Goal: Information Seeking & Learning: Learn about a topic

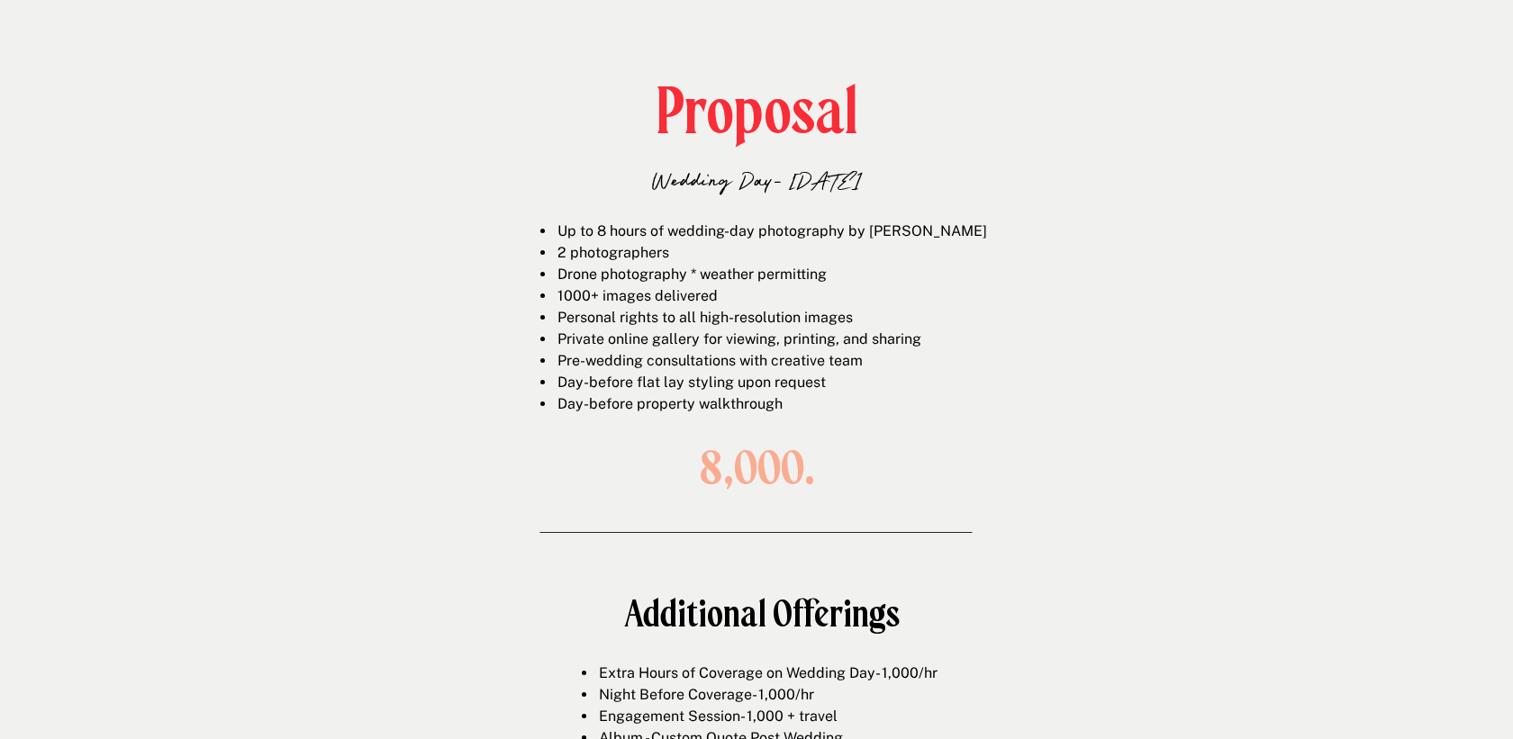
scroll to position [2587, 0]
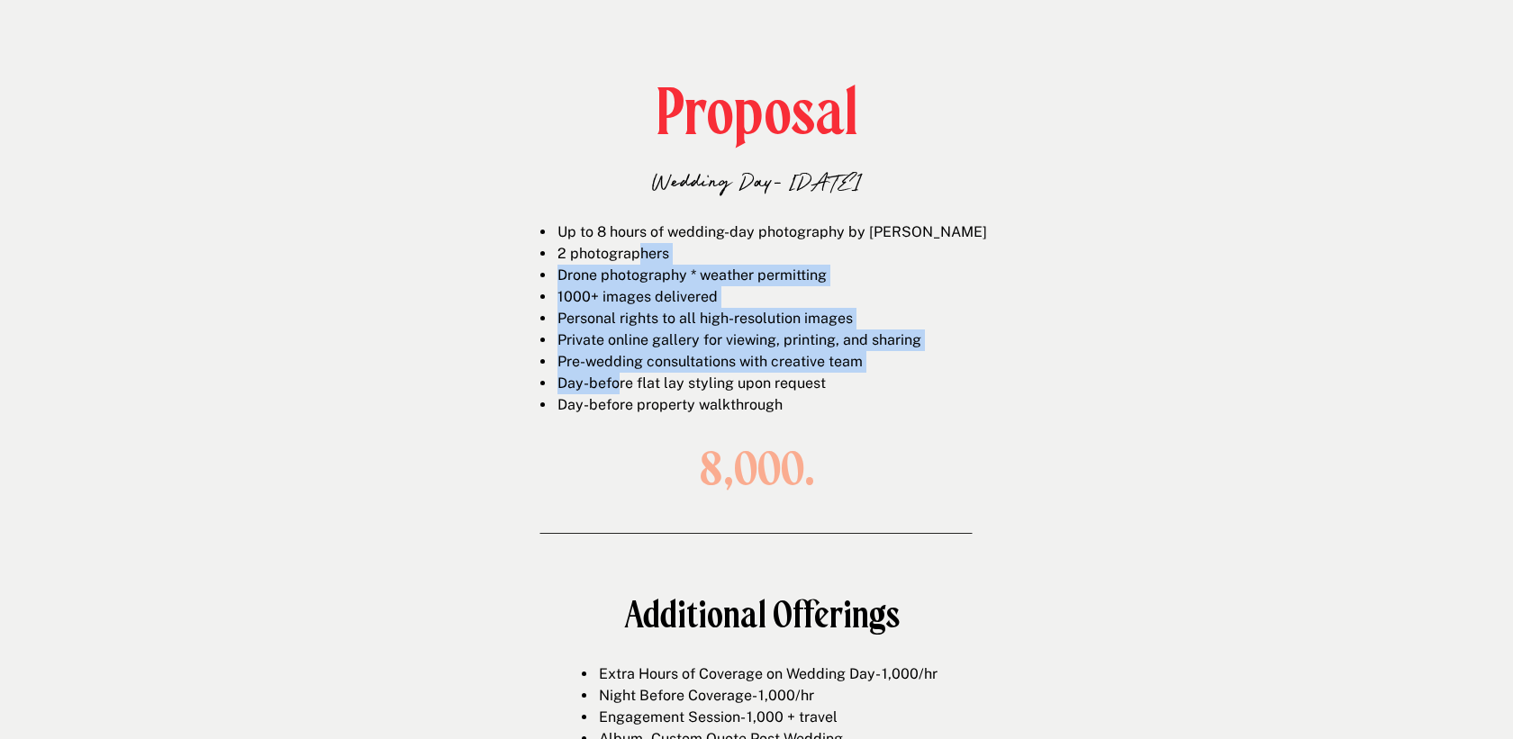
drag, startPoint x: 637, startPoint y: 251, endPoint x: 618, endPoint y: 411, distance: 160.5
click at [618, 411] on ul "Up to 8 hours of wedding-day photography by [PERSON_NAME] 2 photographers Drone…" at bounding box center [770, 318] width 459 height 194
click at [618, 411] on li "Day-before property walkthrough" at bounding box center [777, 405] width 445 height 22
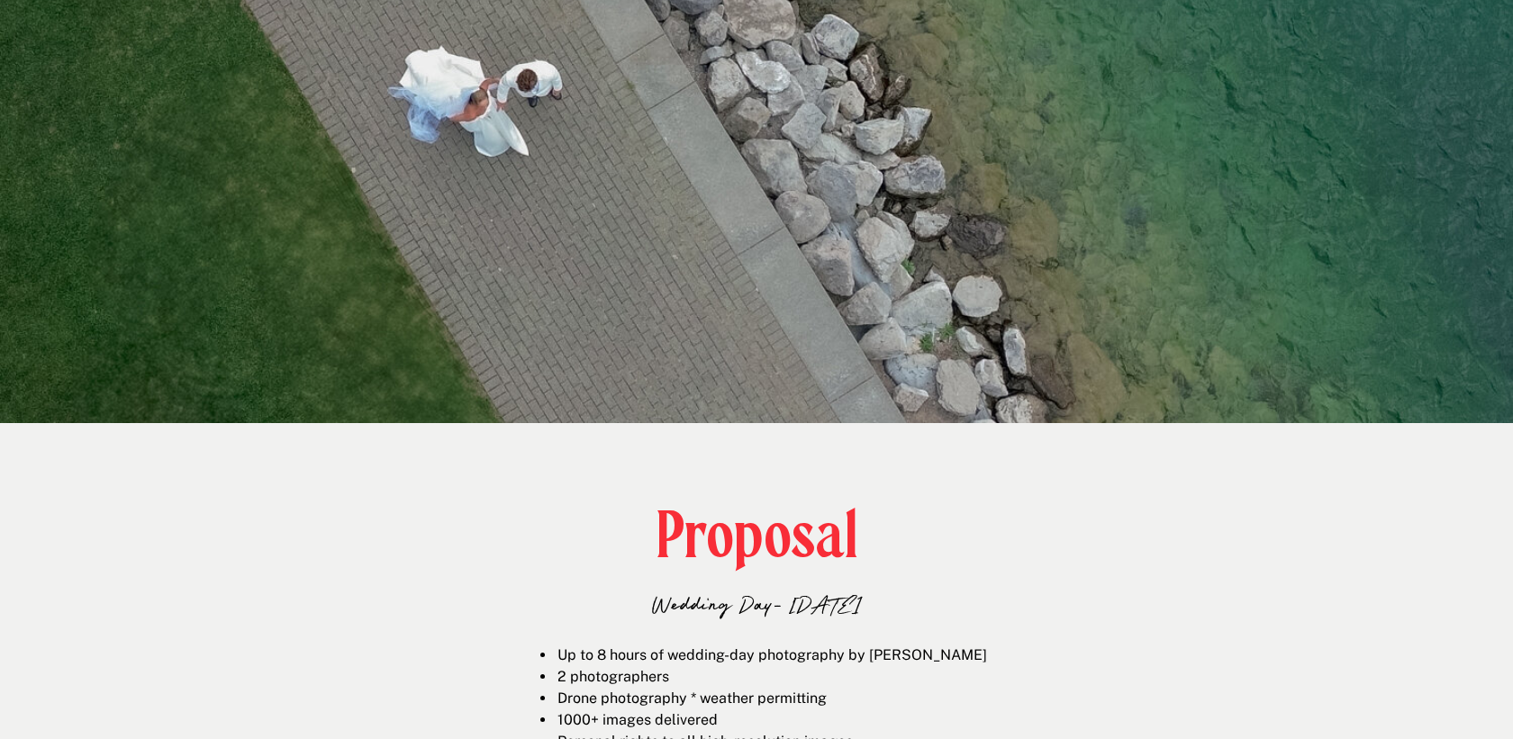
scroll to position [1569, 0]
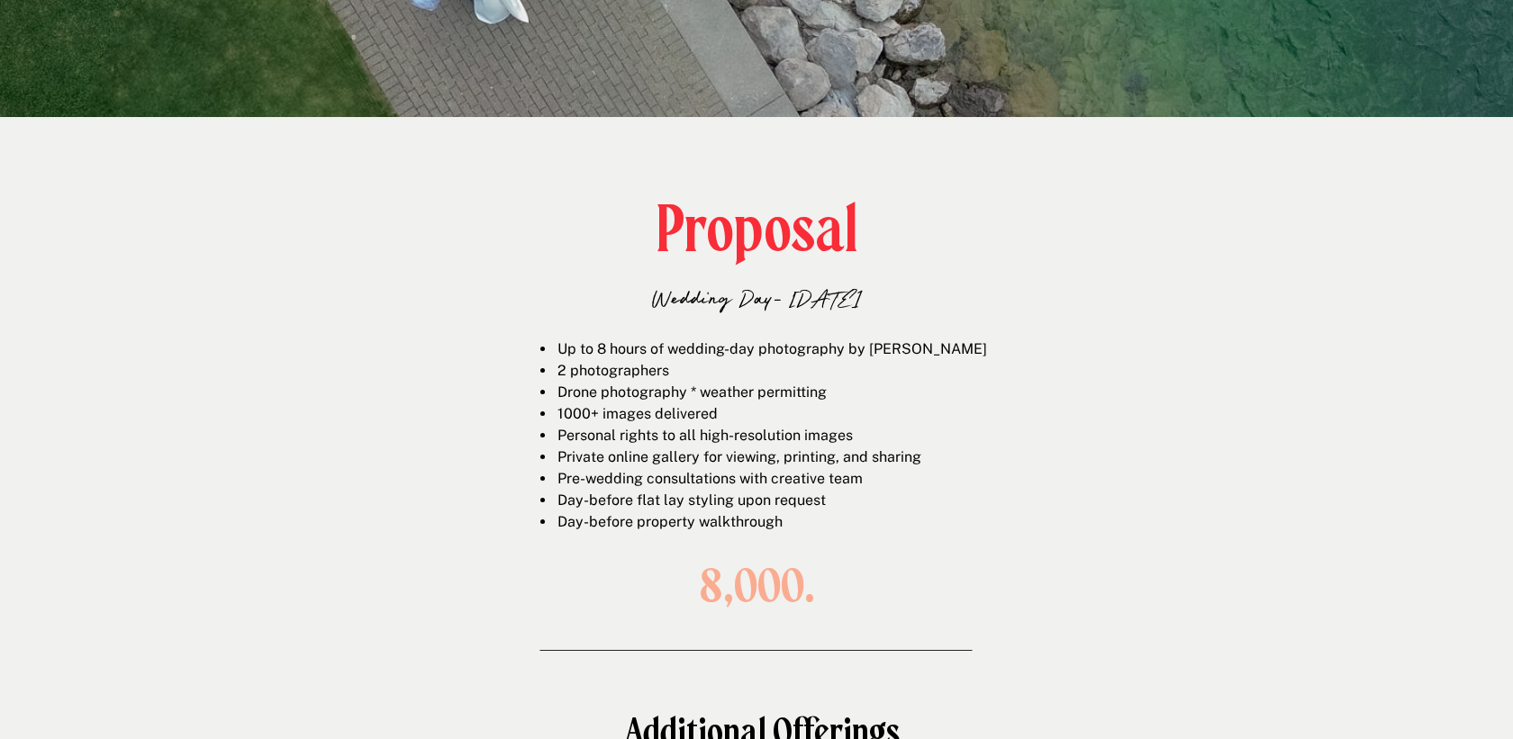
scroll to position [2510, 0]
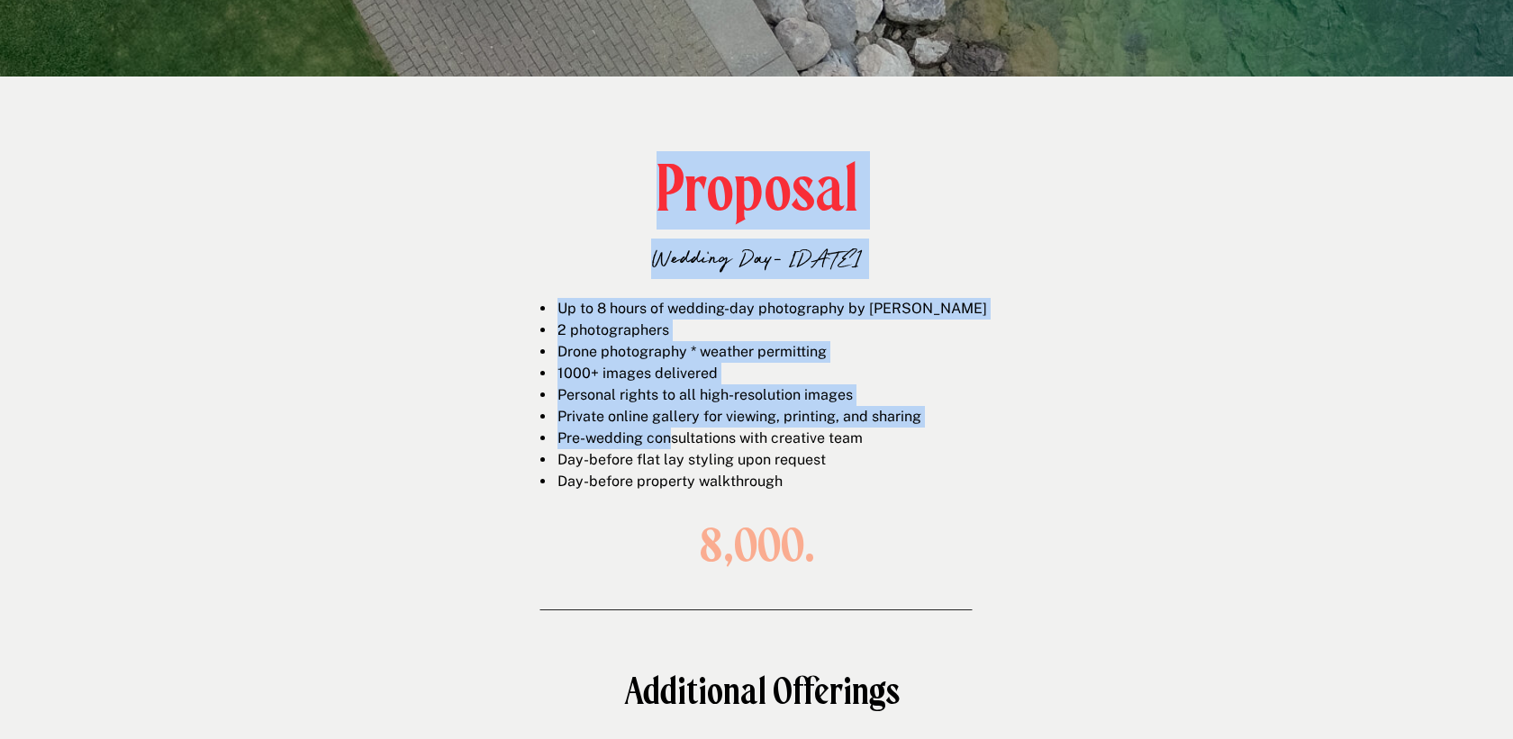
drag, startPoint x: 662, startPoint y: 295, endPoint x: 668, endPoint y: 441, distance: 146.0
click at [668, 441] on li "Pre-wedding consultations with creative team" at bounding box center [777, 439] width 445 height 22
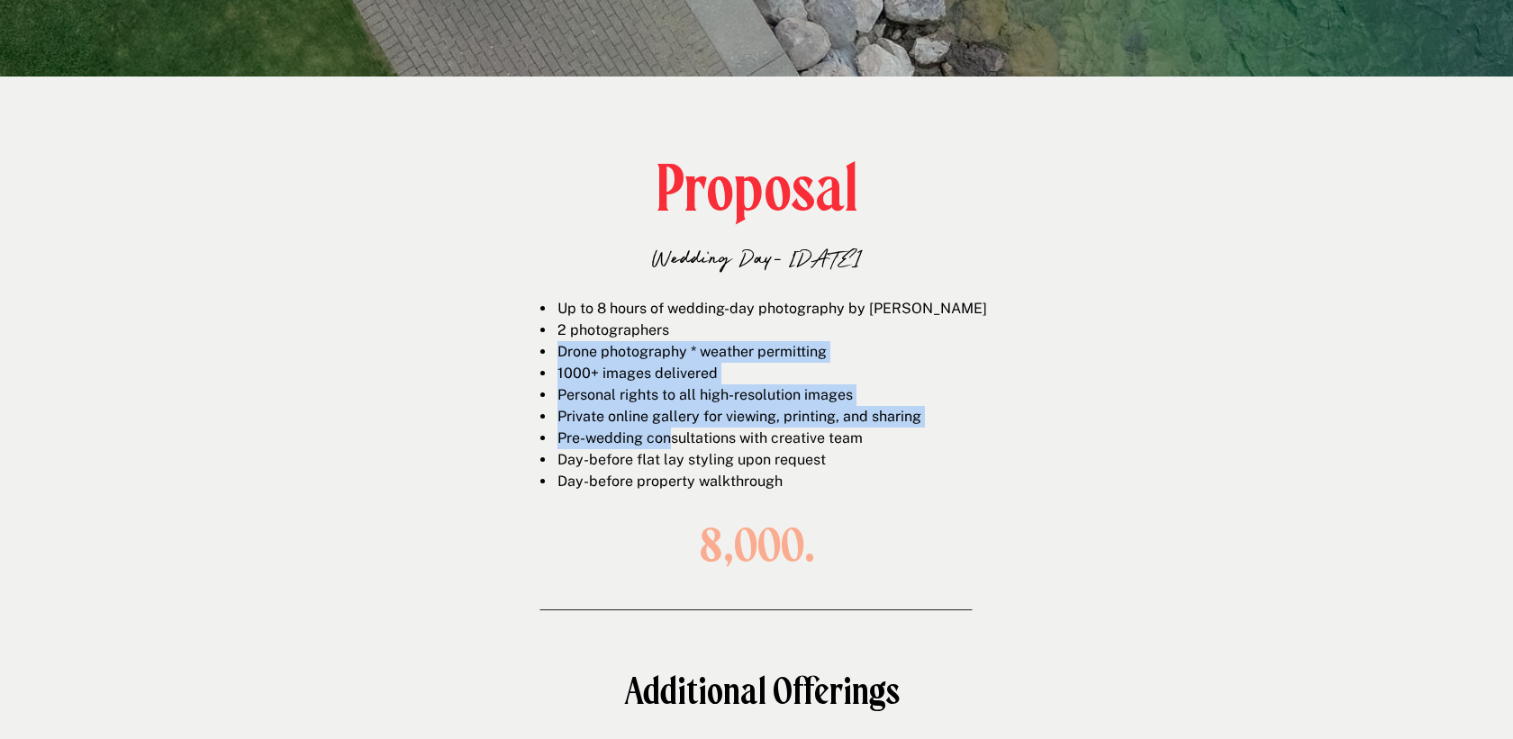
drag, startPoint x: 668, startPoint y: 445, endPoint x: 668, endPoint y: 323, distance: 121.5
click at [668, 323] on ul "Up to 8 hours of wedding-day photography by [PERSON_NAME] 2 photographers Drone…" at bounding box center [770, 395] width 459 height 194
click at [668, 323] on span "2 photographers" at bounding box center [613, 329] width 112 height 17
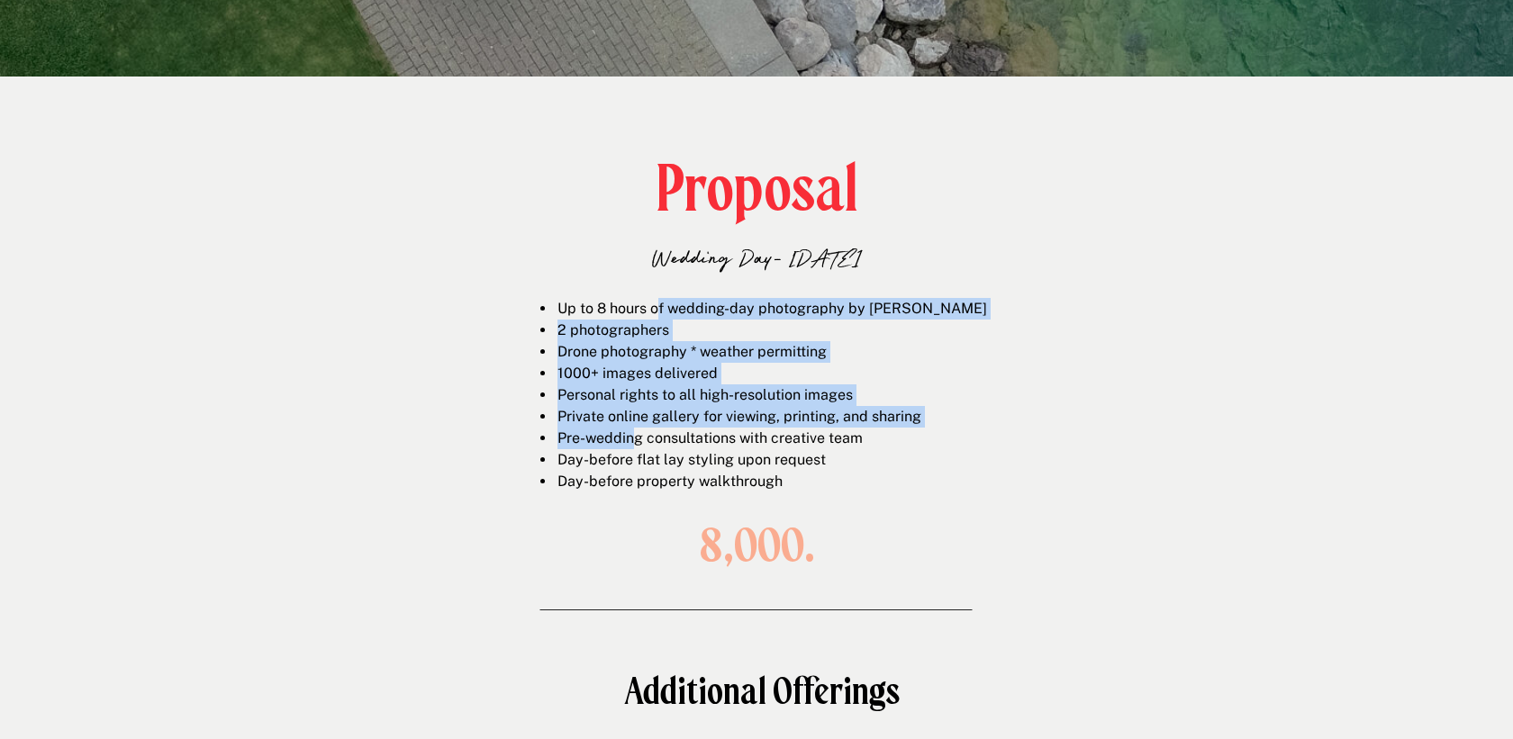
drag, startPoint x: 661, startPoint y: 312, endPoint x: 694, endPoint y: 444, distance: 135.6
click at [688, 444] on ul "Up to 8 hours of wedding-day photography by [PERSON_NAME] 2 photographers Drone…" at bounding box center [770, 395] width 459 height 194
click at [696, 445] on li "Pre-wedding consultations with creative team" at bounding box center [777, 439] width 445 height 22
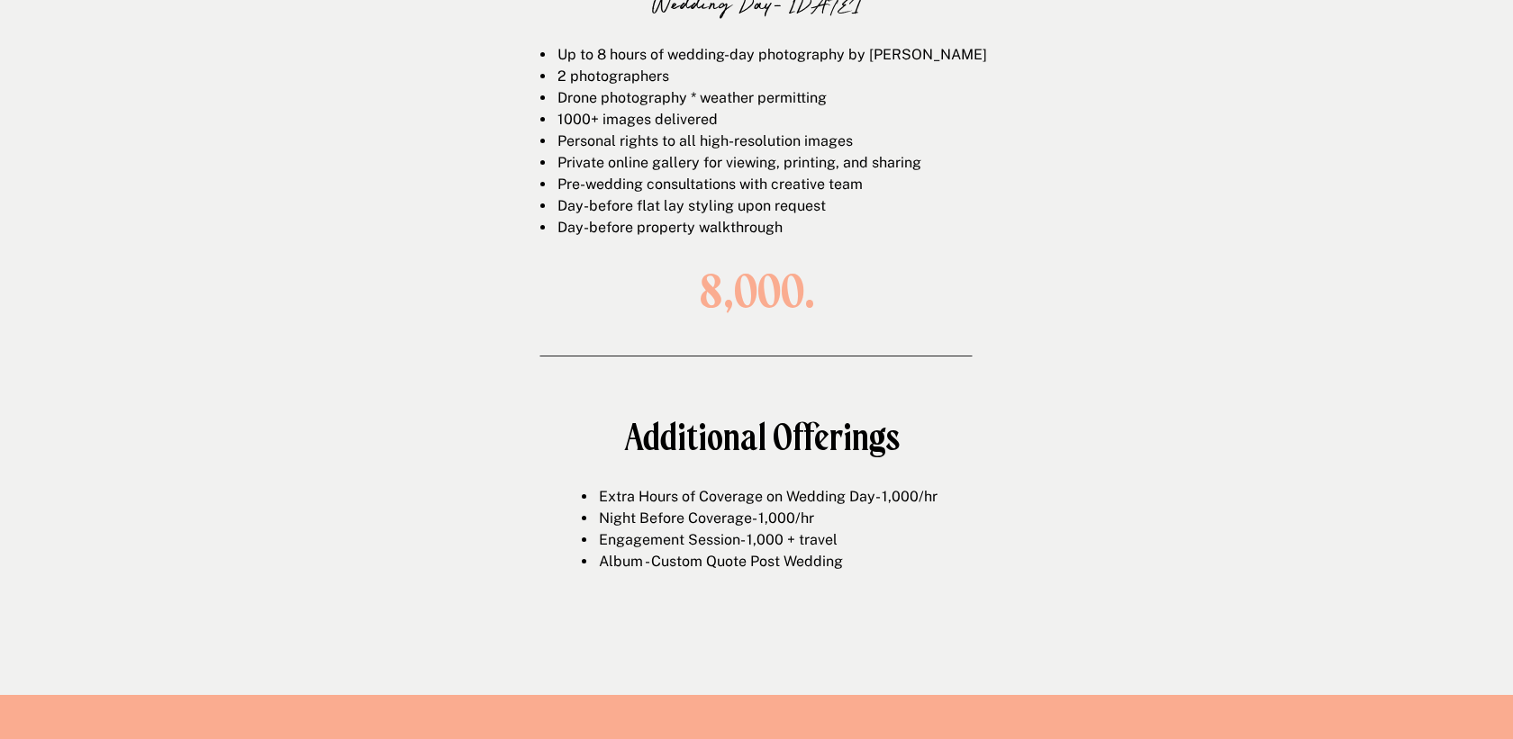
scroll to position [2788, 0]
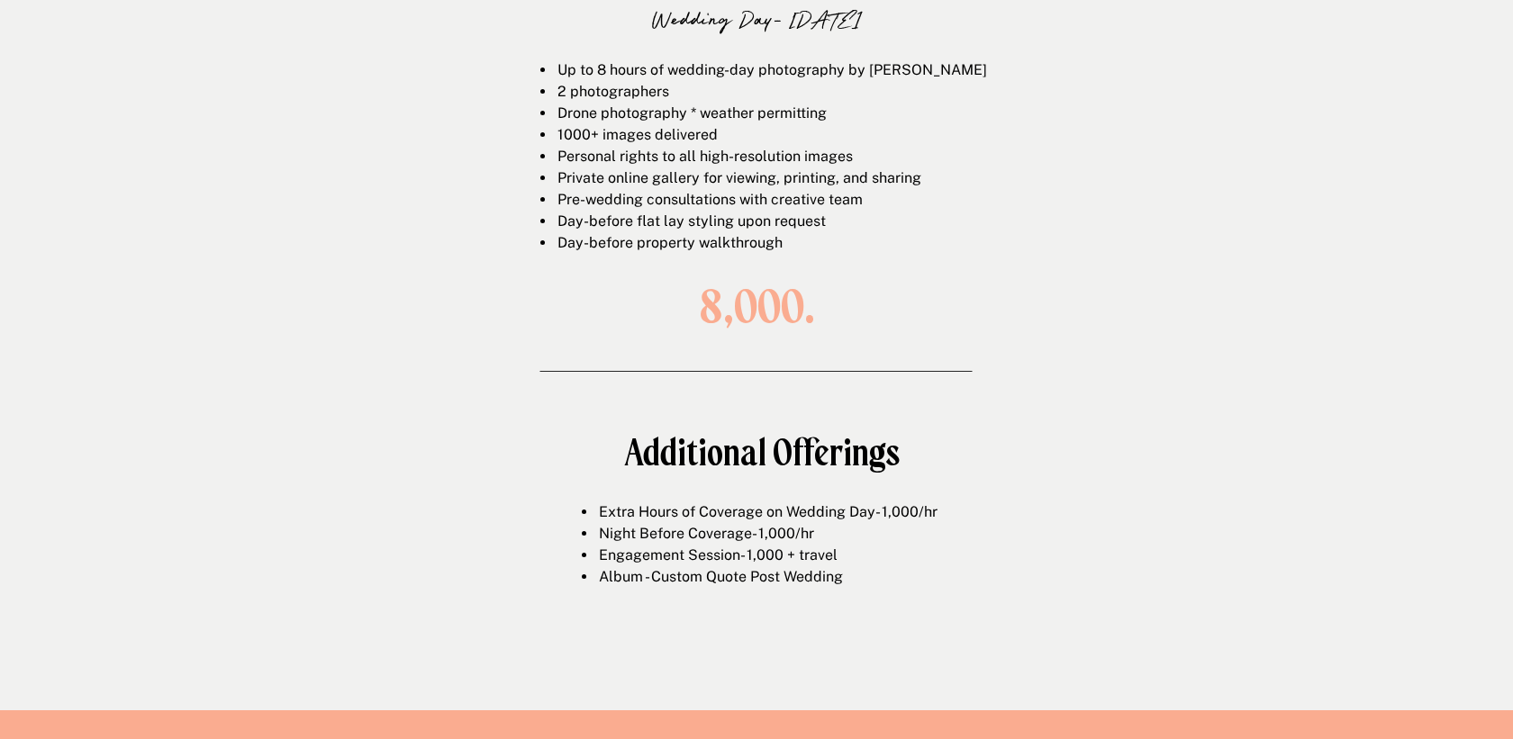
scroll to position [1733, 0]
